Goal: Check status: Check status

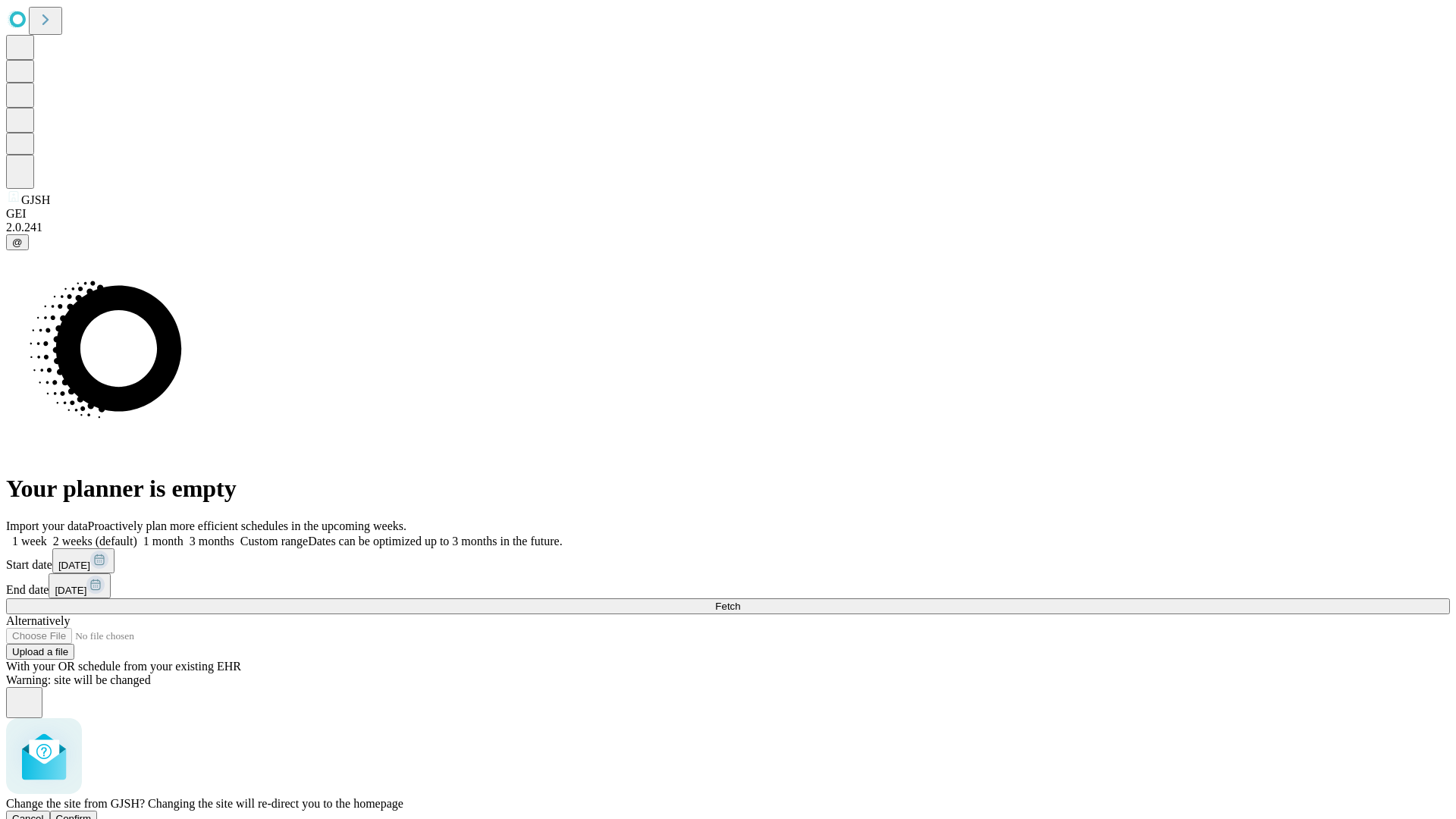
click at [92, 812] on span "Confirm" at bounding box center [74, 818] width 36 height 11
click at [47, 534] on label "1 week" at bounding box center [26, 541] width 41 height 13
click at [740, 601] on span "Fetch" at bounding box center [727, 607] width 25 height 11
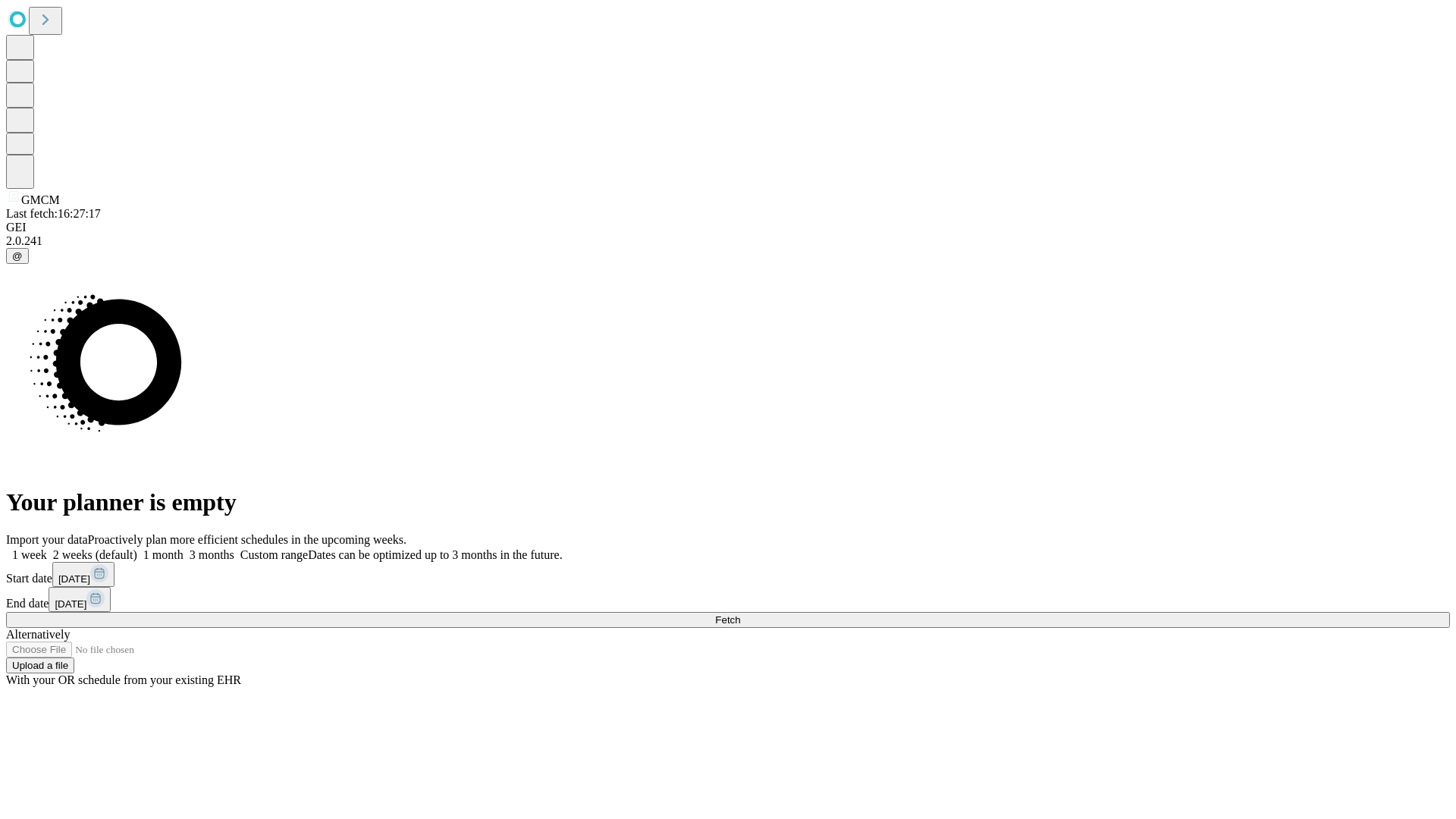
click at [47, 548] on label "1 week" at bounding box center [26, 554] width 41 height 13
click at [740, 614] on span "Fetch" at bounding box center [727, 620] width 25 height 11
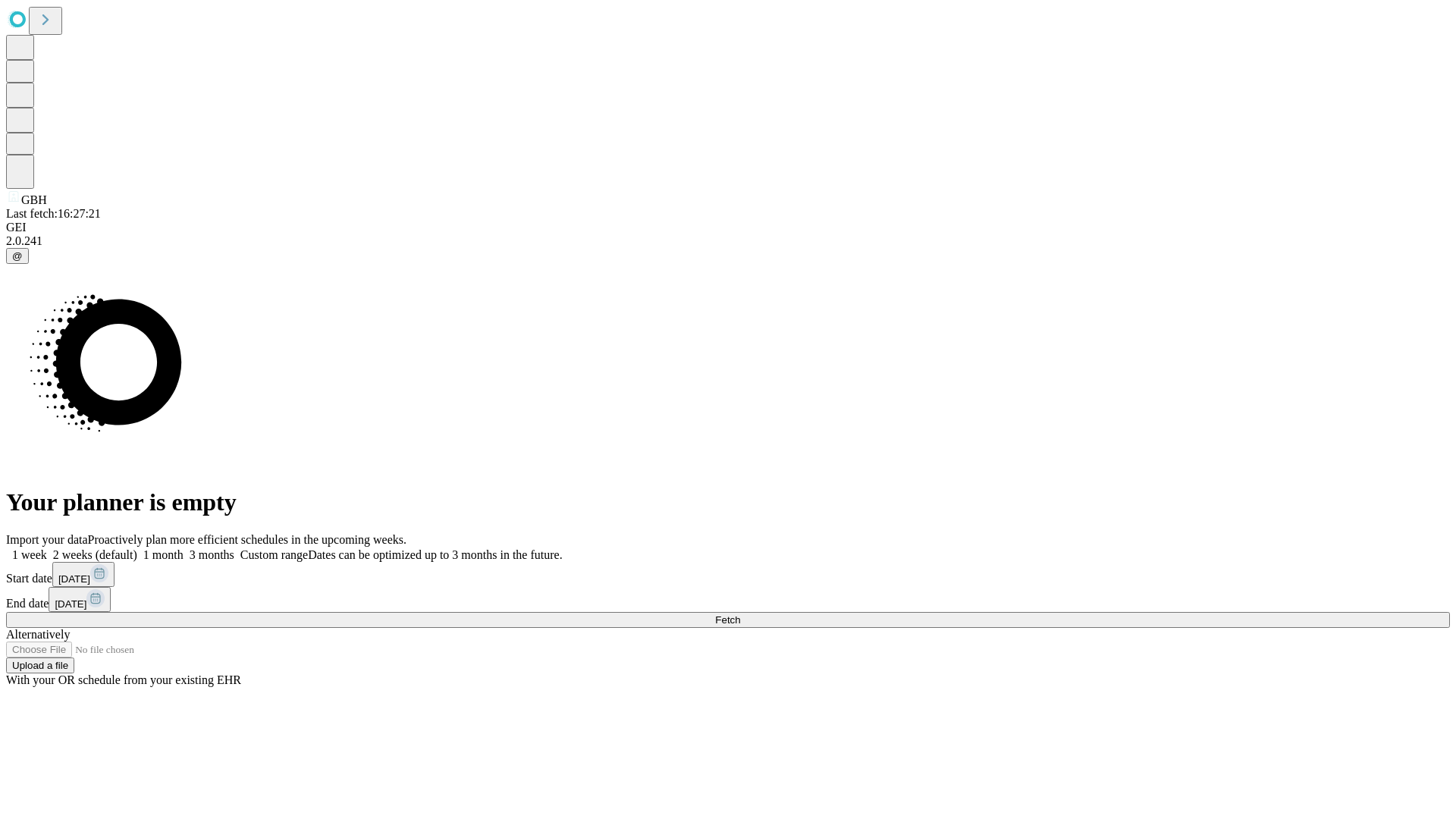
click at [47, 548] on label "1 week" at bounding box center [26, 554] width 41 height 13
click at [740, 614] on span "Fetch" at bounding box center [727, 620] width 25 height 11
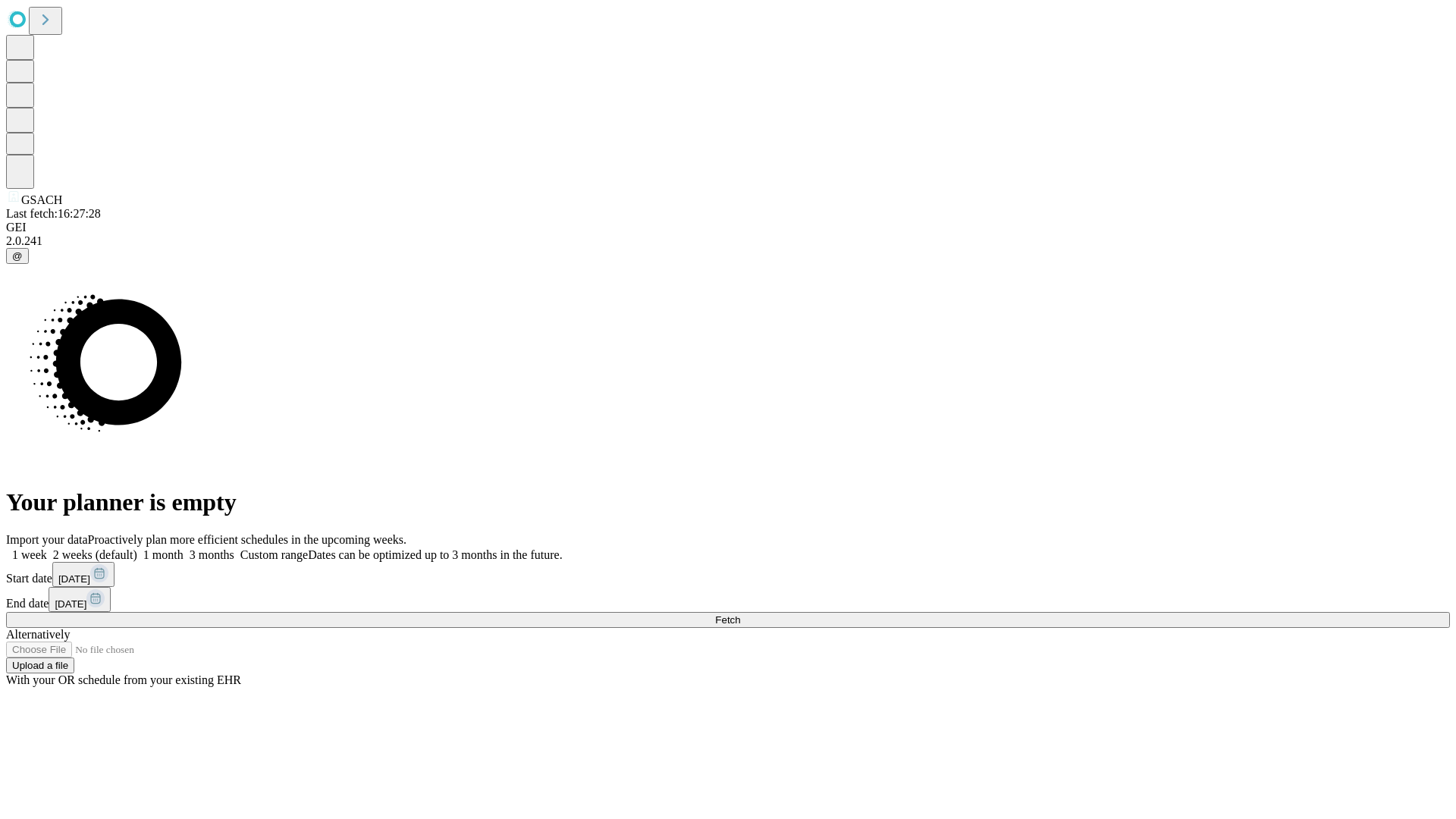
click at [47, 548] on label "1 week" at bounding box center [26, 554] width 41 height 13
click at [740, 614] on span "Fetch" at bounding box center [727, 620] width 25 height 11
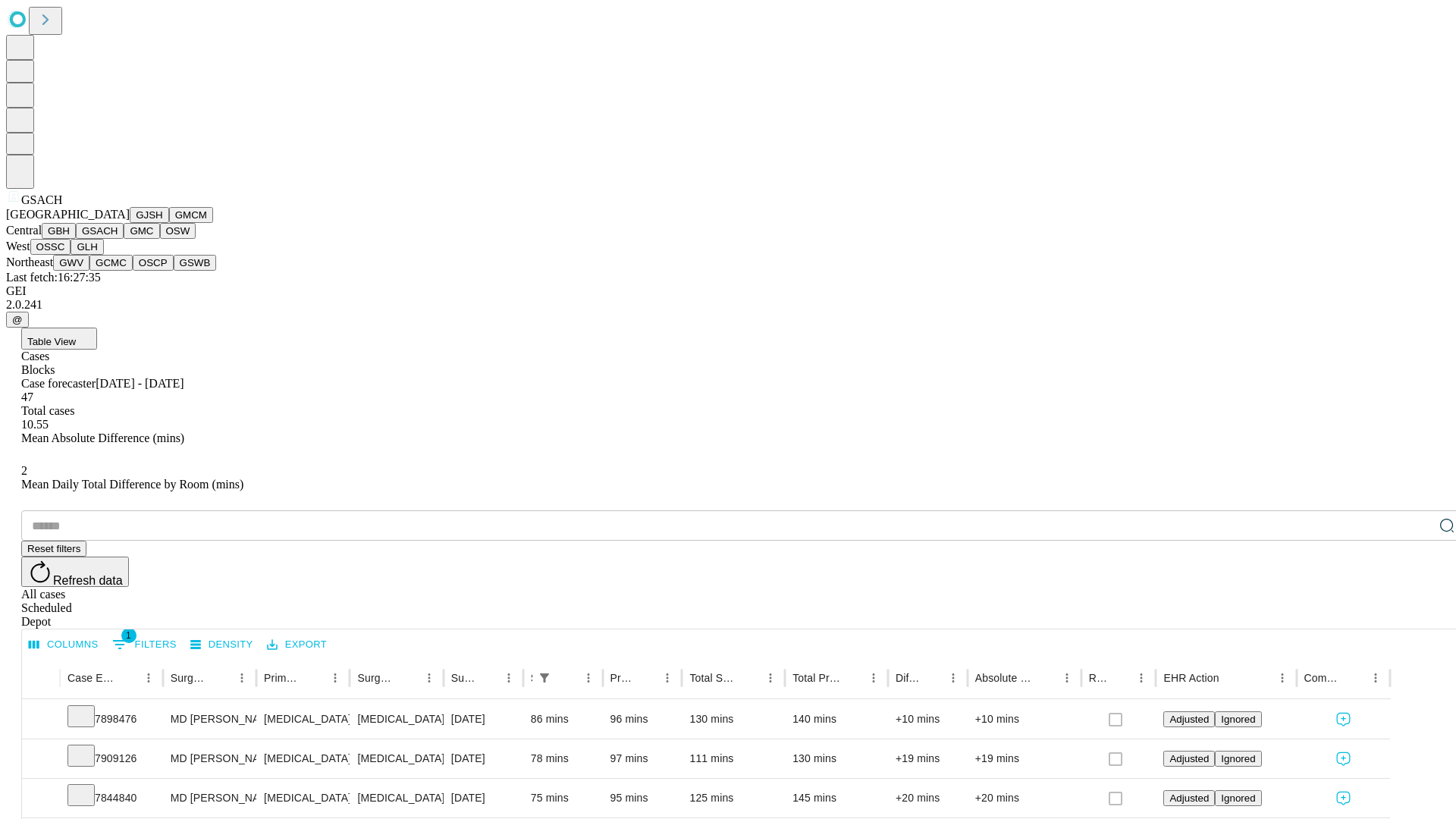
click at [124, 239] on button "GMC" at bounding box center [142, 231] width 36 height 16
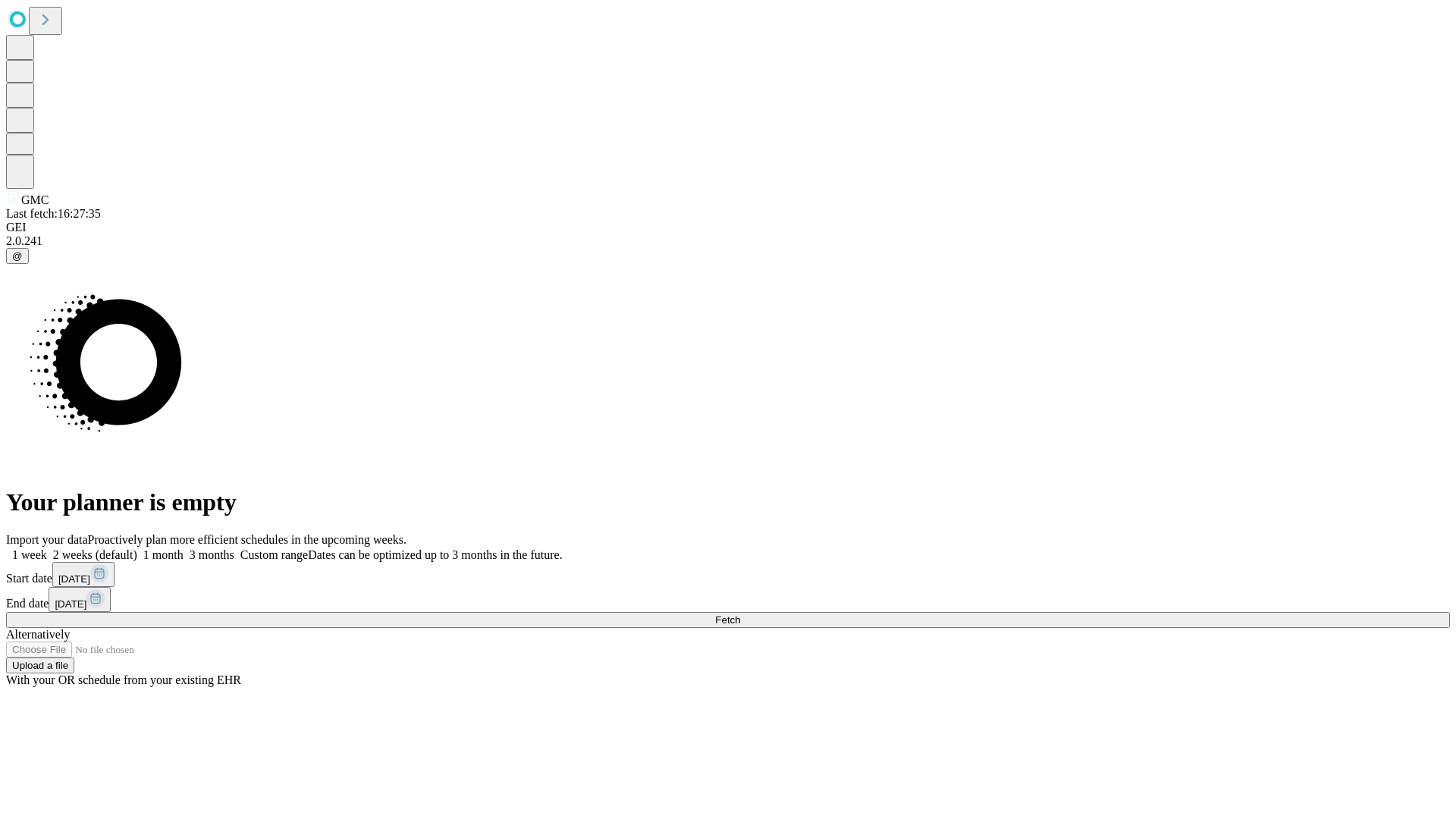
click at [47, 548] on label "1 week" at bounding box center [26, 554] width 41 height 13
click at [740, 614] on span "Fetch" at bounding box center [727, 620] width 25 height 11
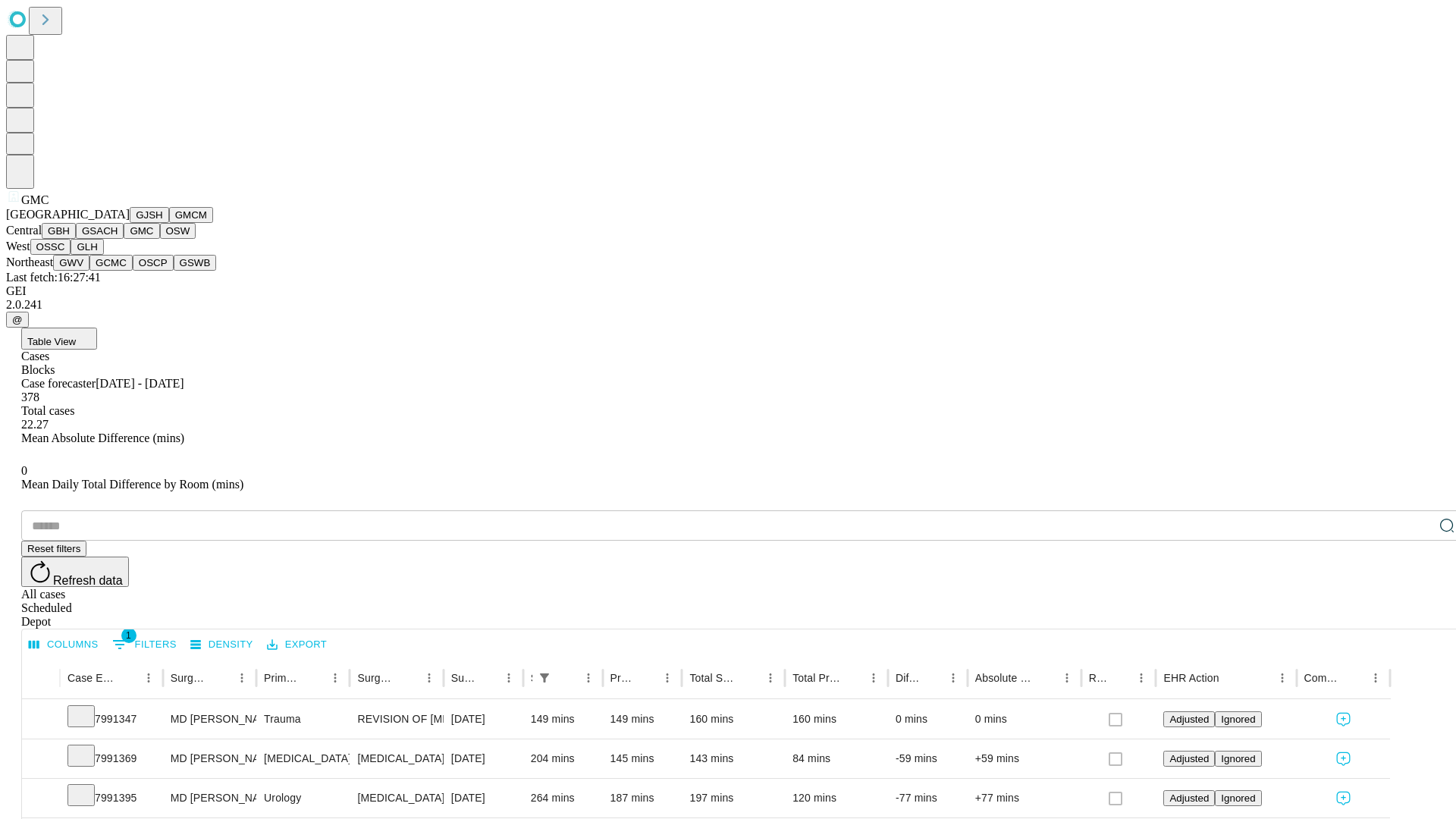
click at [160, 239] on button "OSW" at bounding box center [178, 231] width 37 height 16
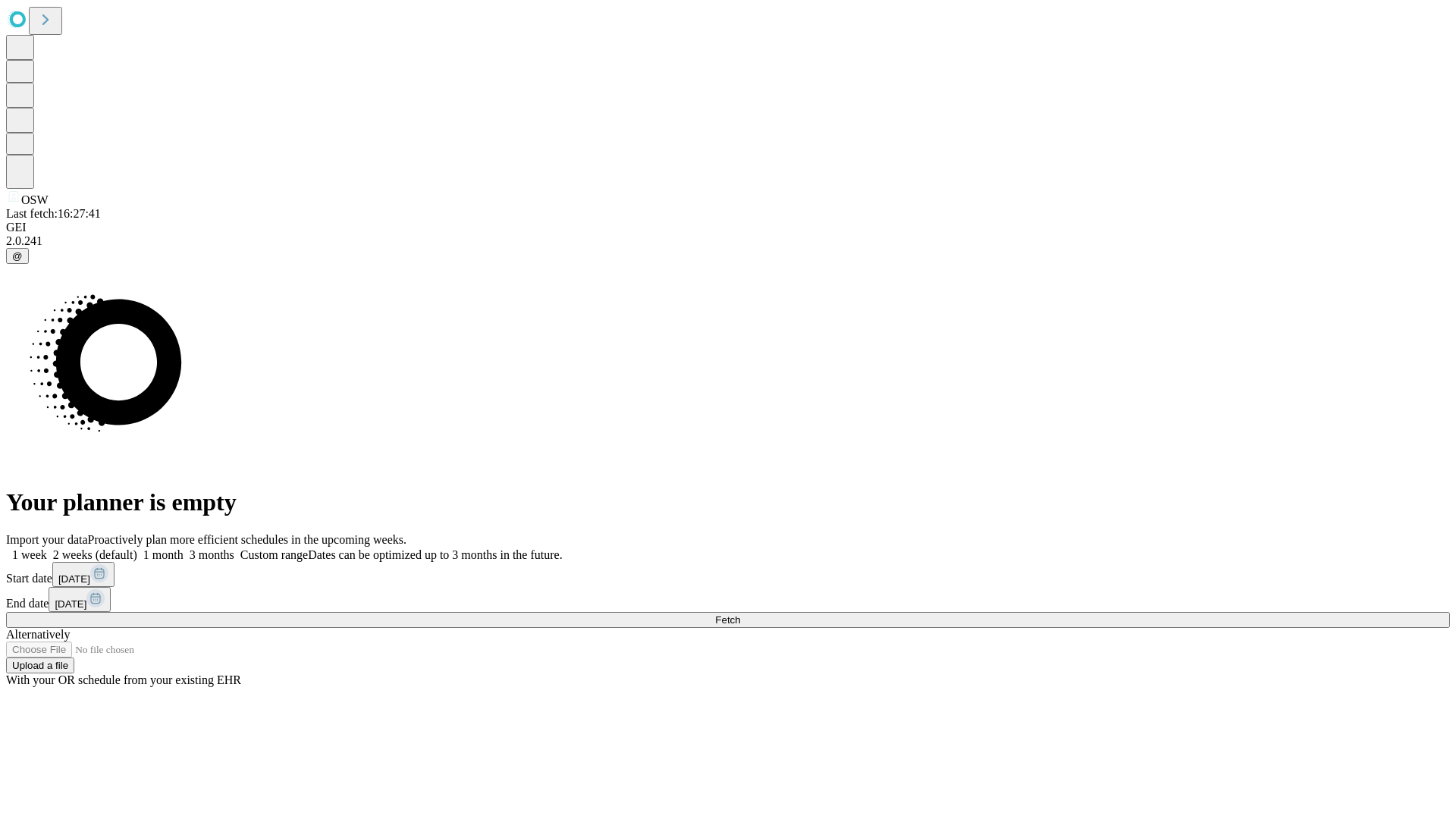
click at [47, 548] on label "1 week" at bounding box center [26, 554] width 41 height 13
click at [740, 614] on span "Fetch" at bounding box center [727, 620] width 25 height 11
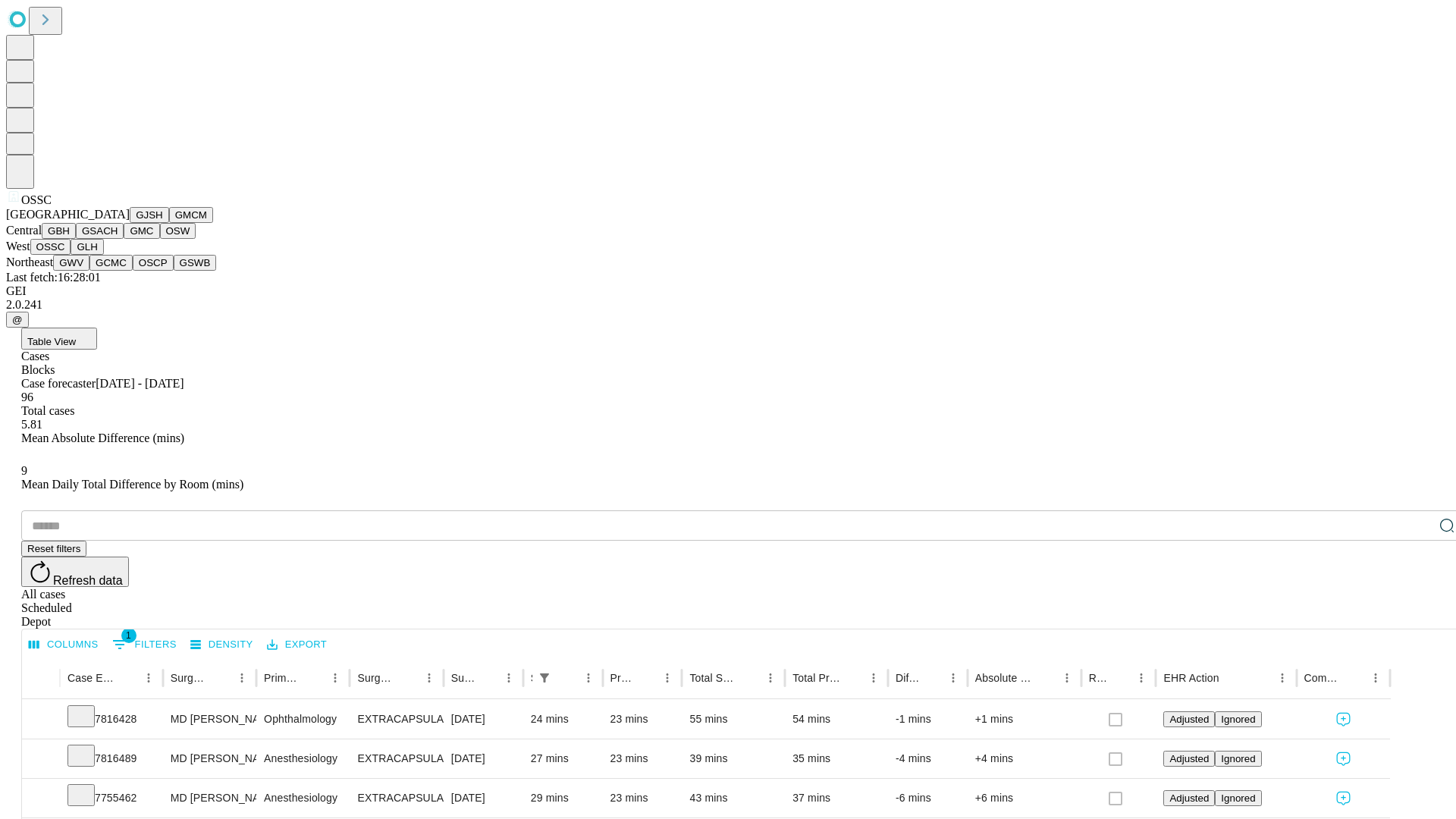
click at [103, 255] on button "GLH" at bounding box center [87, 247] width 33 height 16
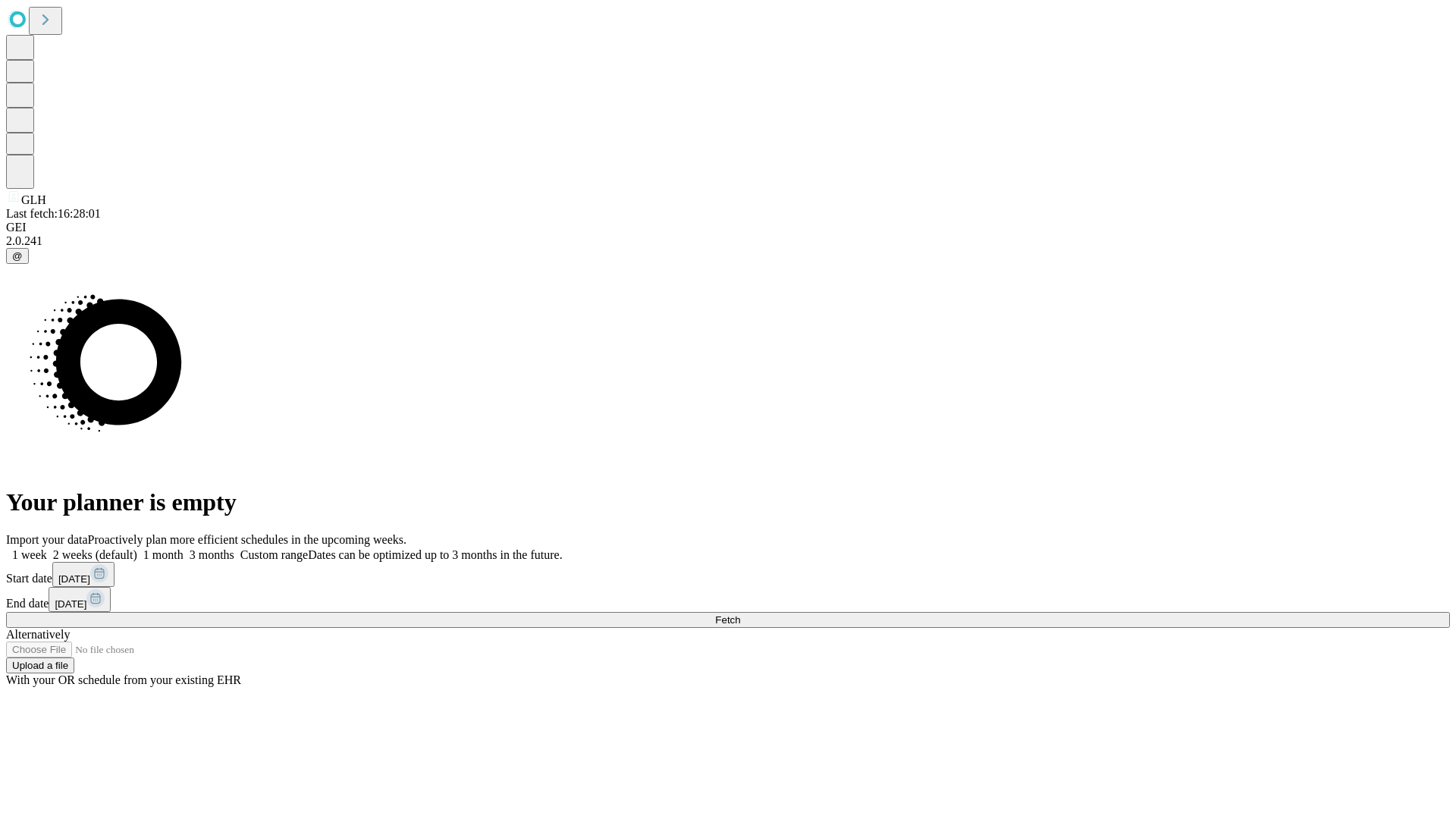
click at [47, 548] on label "1 week" at bounding box center [26, 554] width 41 height 13
click at [740, 614] on span "Fetch" at bounding box center [727, 620] width 25 height 11
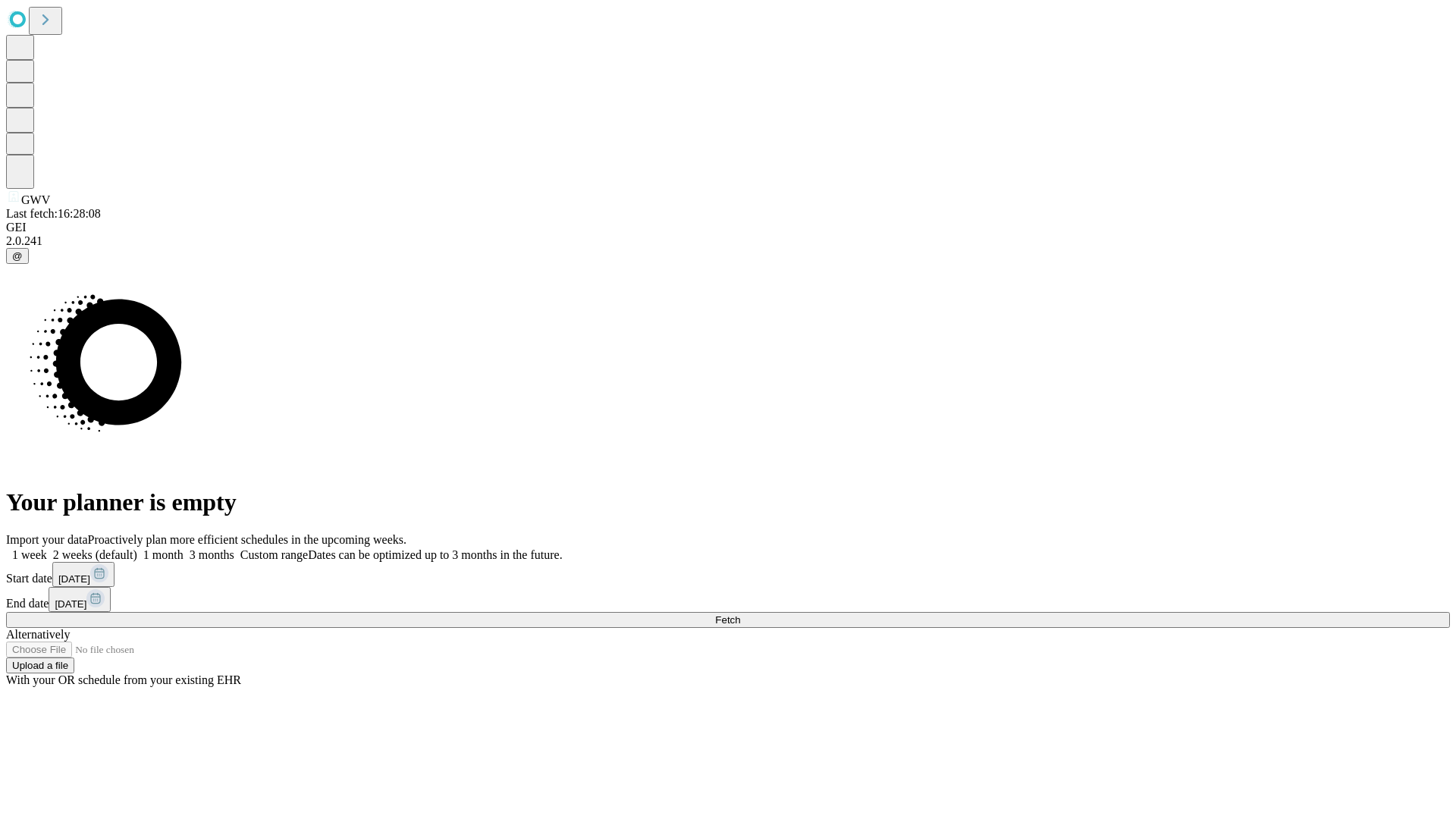
click at [740, 614] on span "Fetch" at bounding box center [727, 620] width 25 height 11
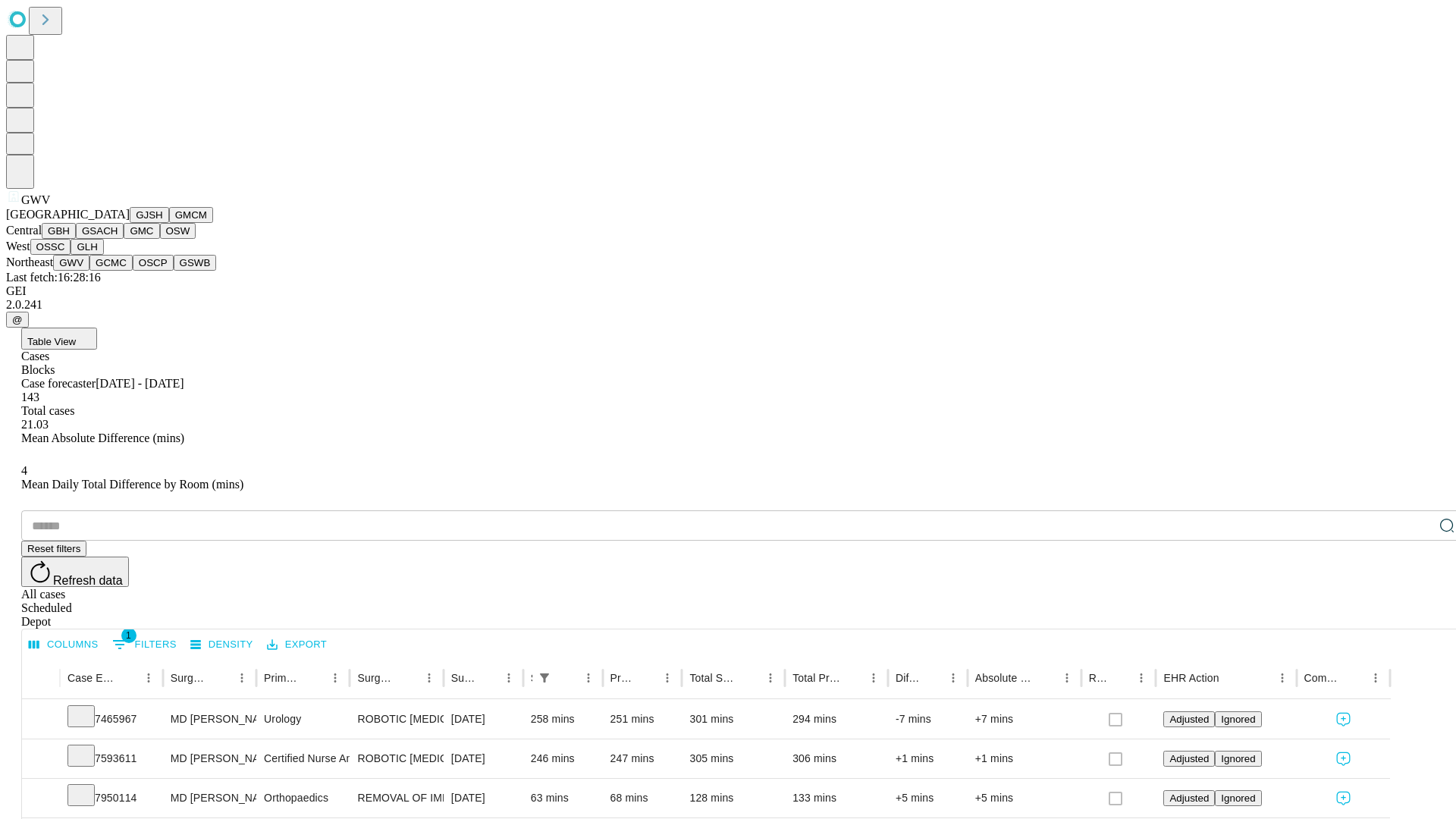
click at [117, 270] on button "GCMC" at bounding box center [111, 263] width 43 height 16
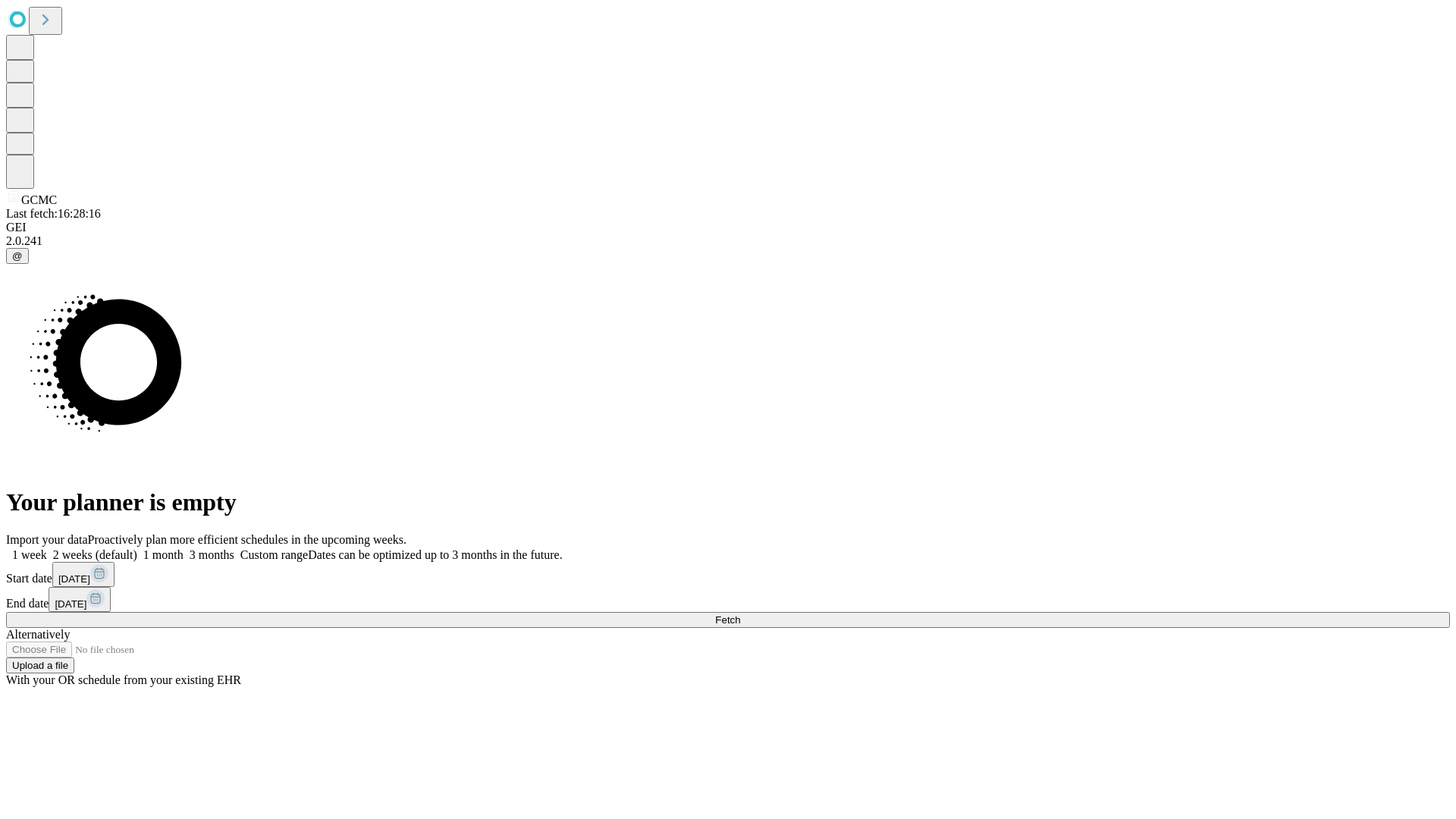
click at [47, 548] on label "1 week" at bounding box center [26, 554] width 41 height 13
click at [740, 614] on span "Fetch" at bounding box center [727, 620] width 25 height 11
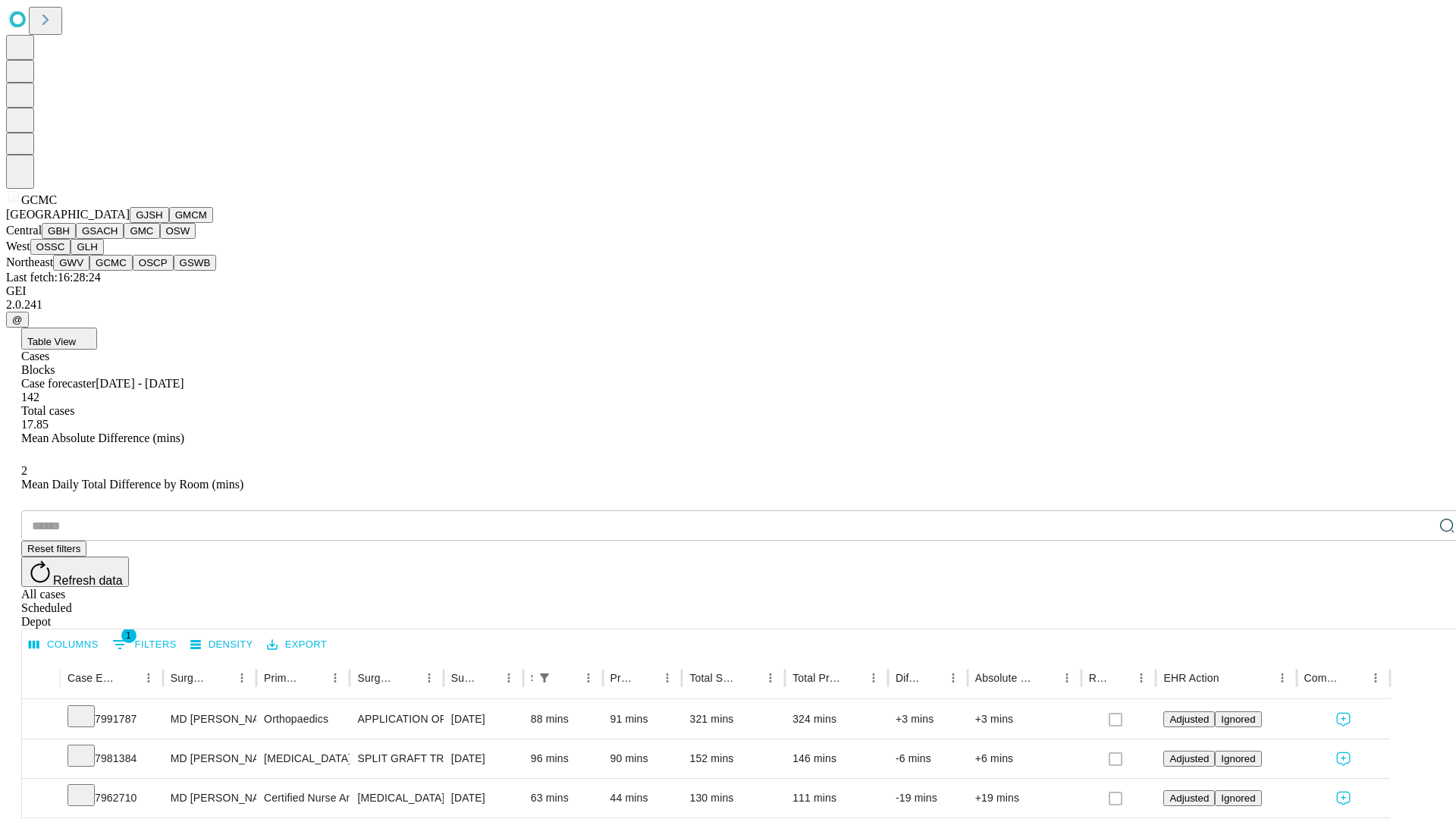
click at [133, 270] on button "OSCP" at bounding box center [153, 263] width 41 height 16
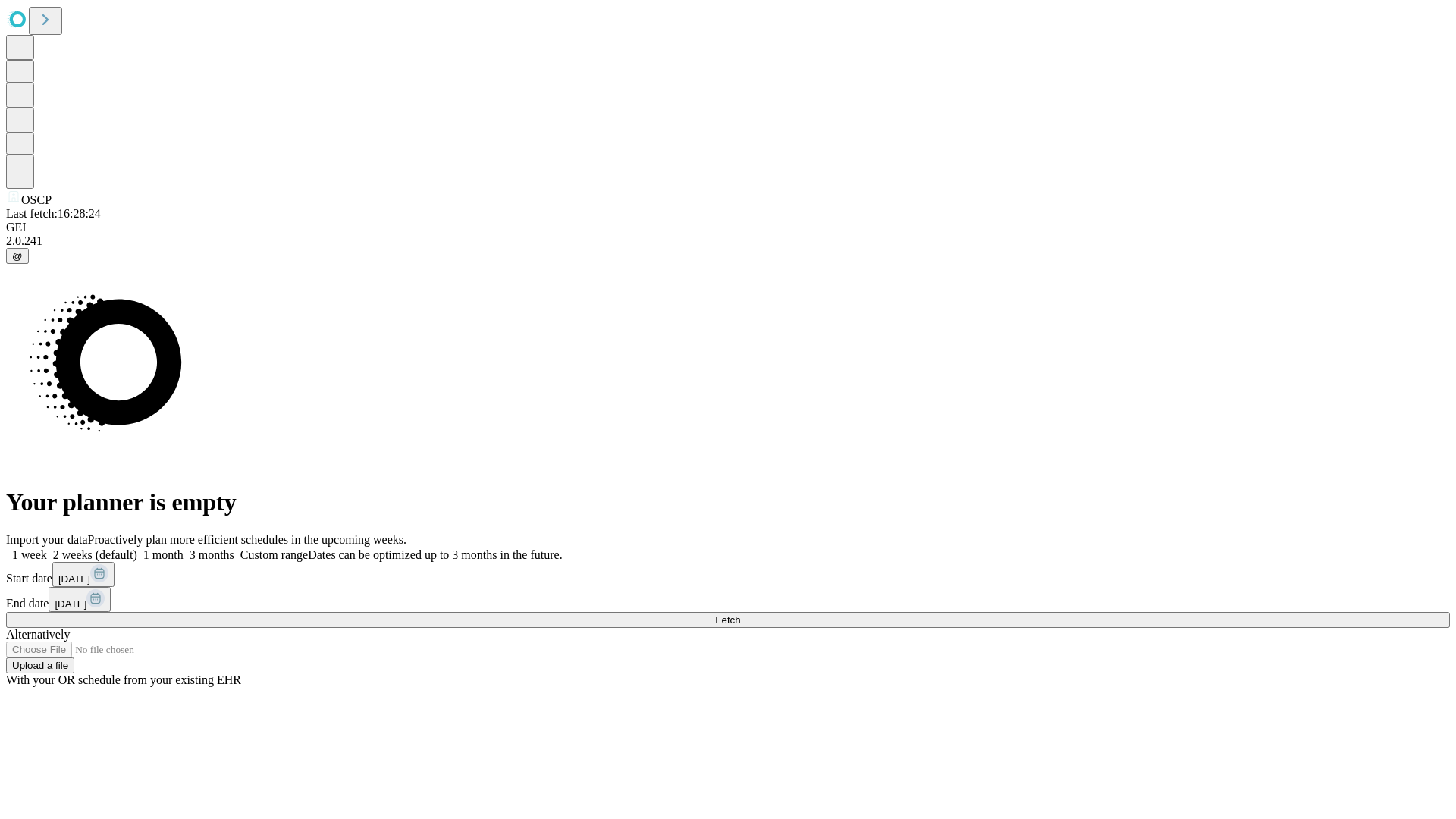
click at [47, 548] on label "1 week" at bounding box center [26, 554] width 41 height 13
click at [740, 614] on span "Fetch" at bounding box center [727, 620] width 25 height 11
